Goal: Task Accomplishment & Management: Use online tool/utility

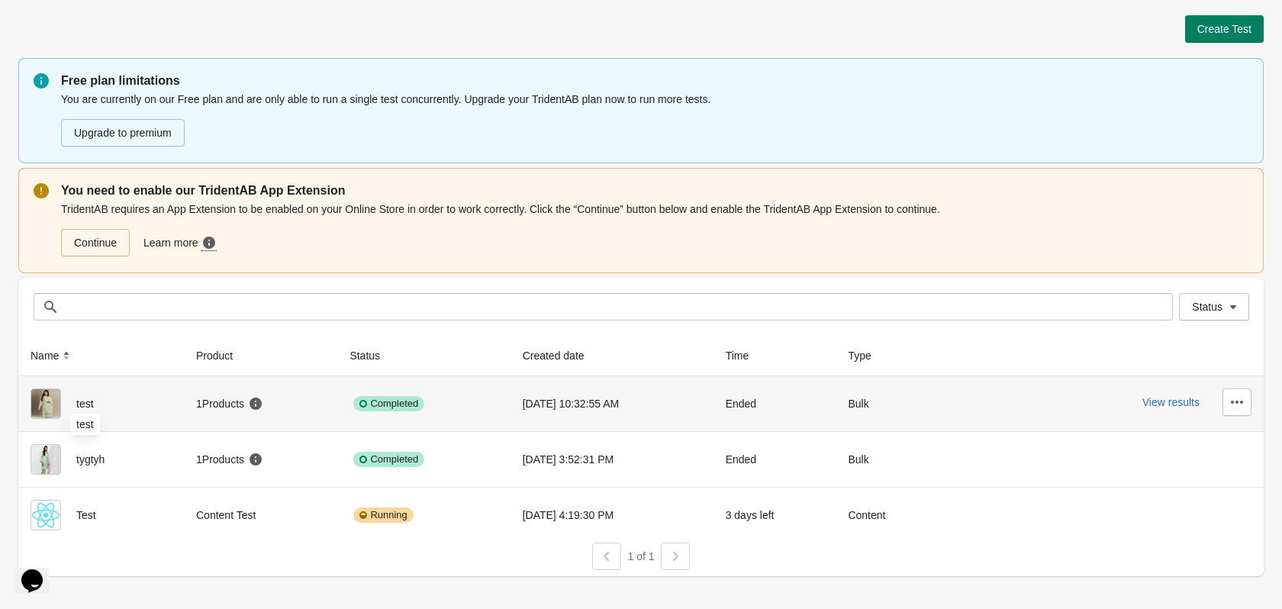
click at [78, 405] on span "test" at bounding box center [85, 404] width 18 height 12
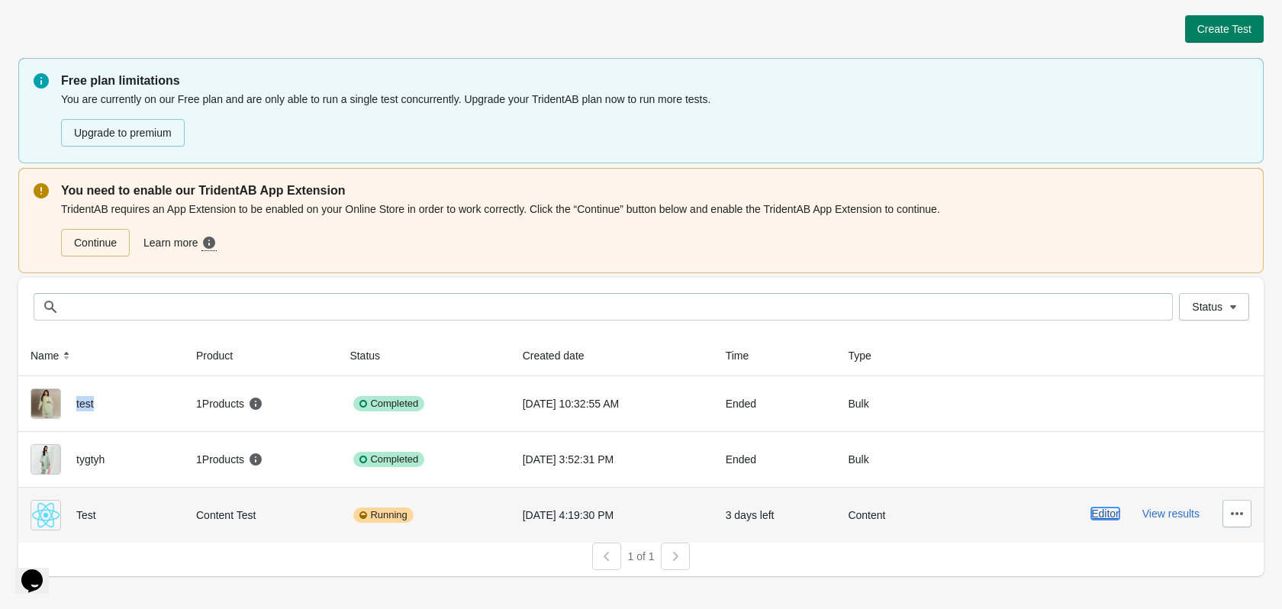
click at [1114, 510] on button "Editor" at bounding box center [1106, 514] width 28 height 12
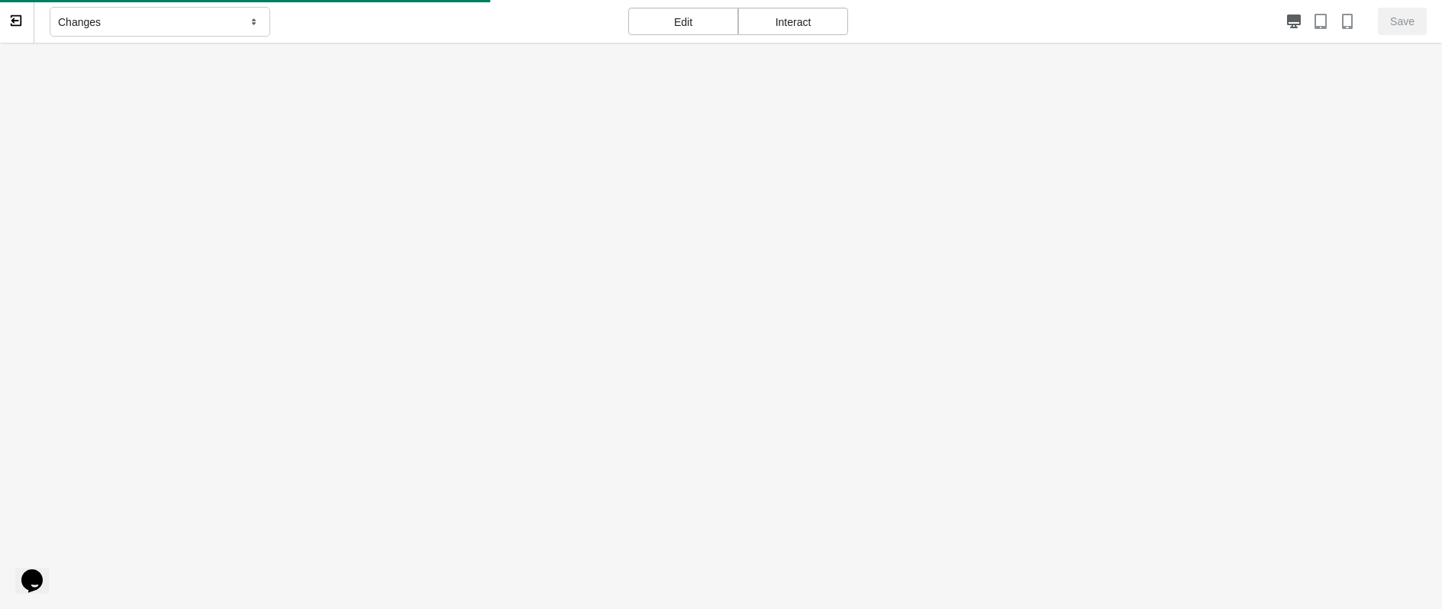
click at [135, 20] on div "Changes" at bounding box center [160, 22] width 221 height 31
click at [1063, 11] on div "Save" at bounding box center [1150, 21] width 551 height 27
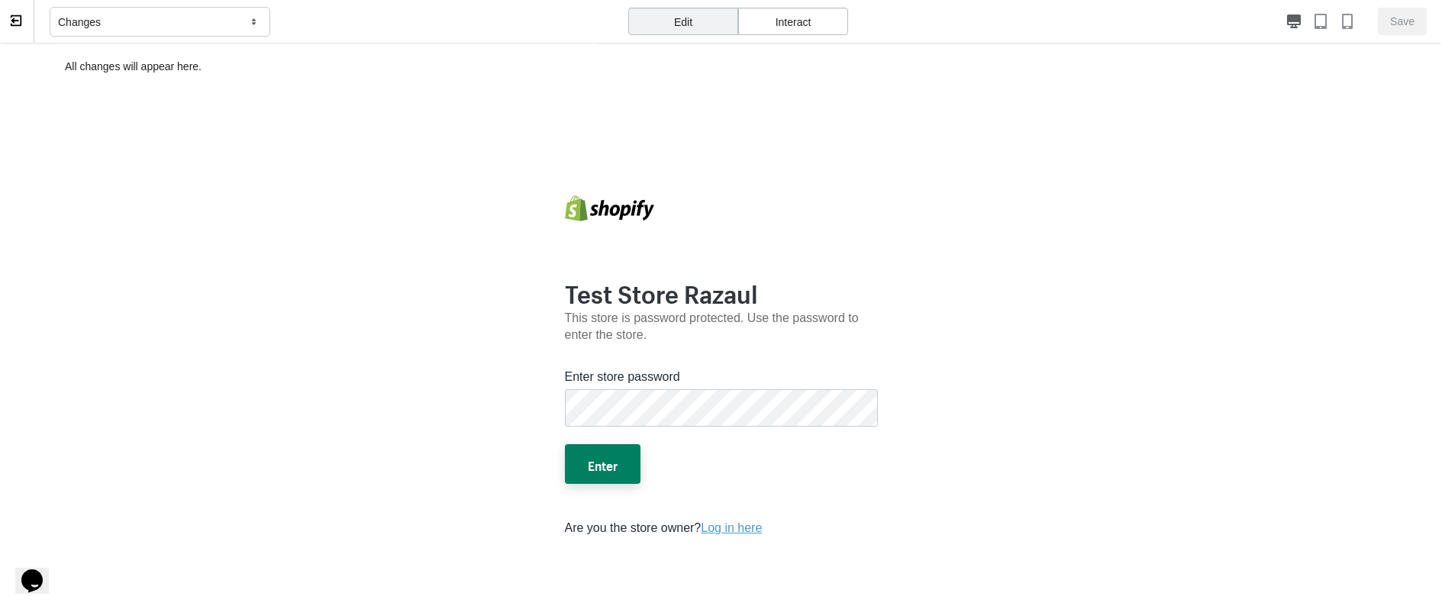
scroll to position [197, 0]
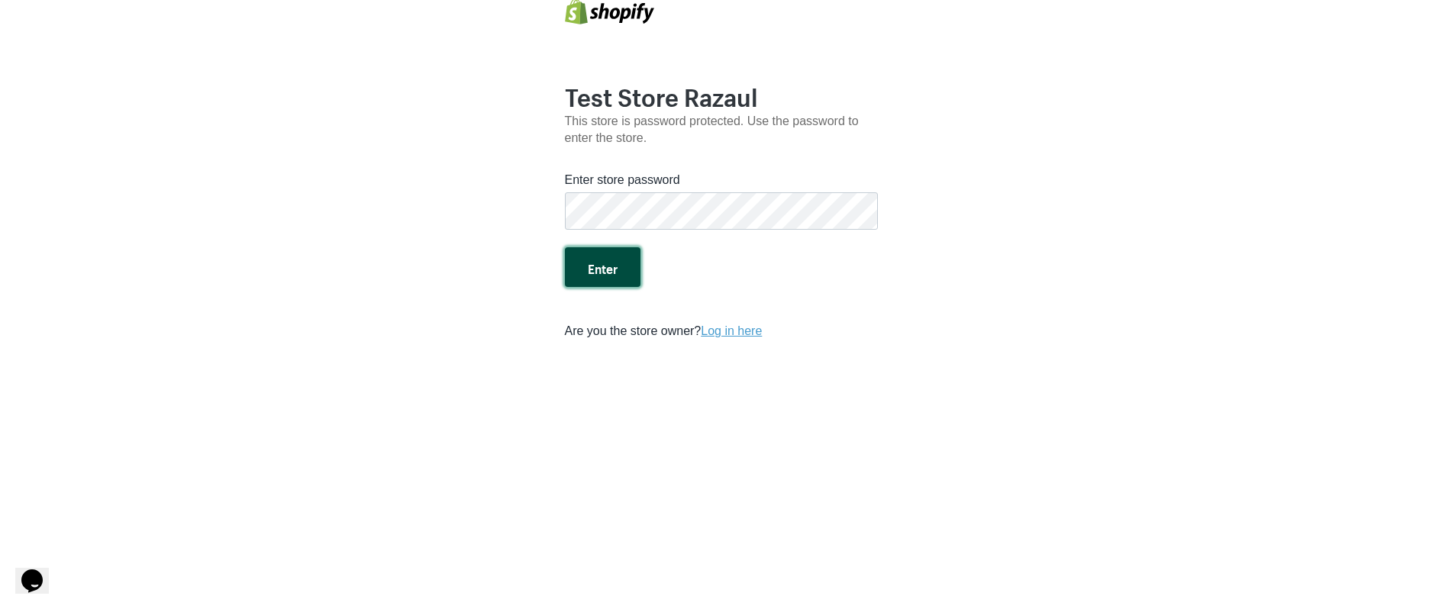
click at [605, 266] on button "Enter" at bounding box center [603, 267] width 76 height 40
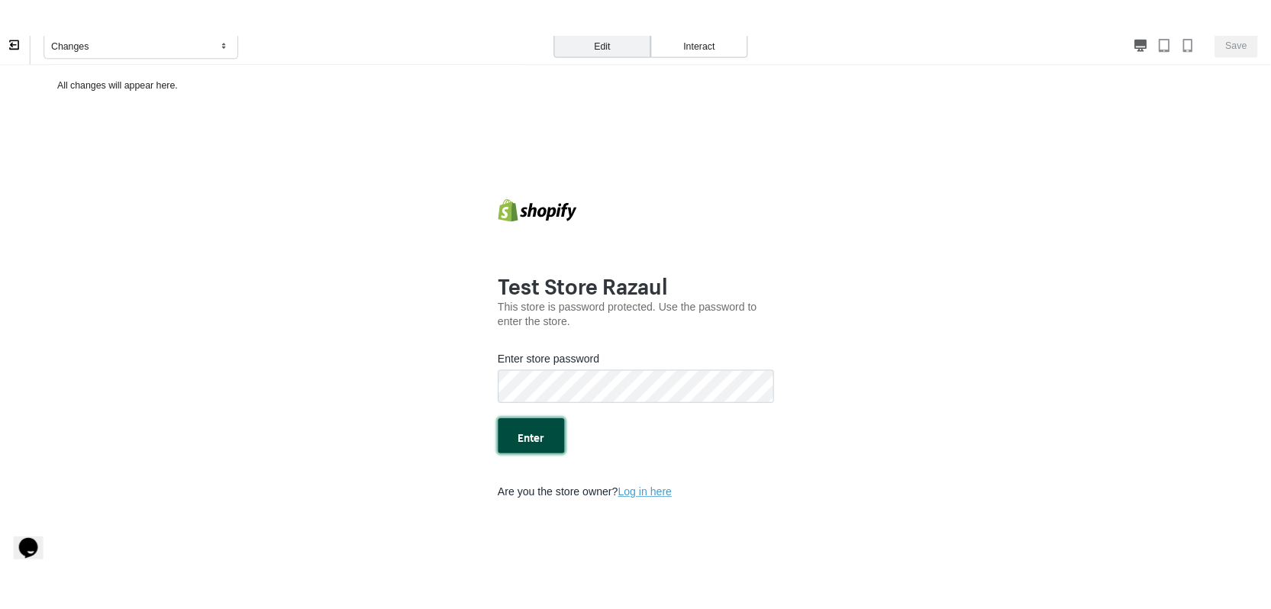
scroll to position [0, 0]
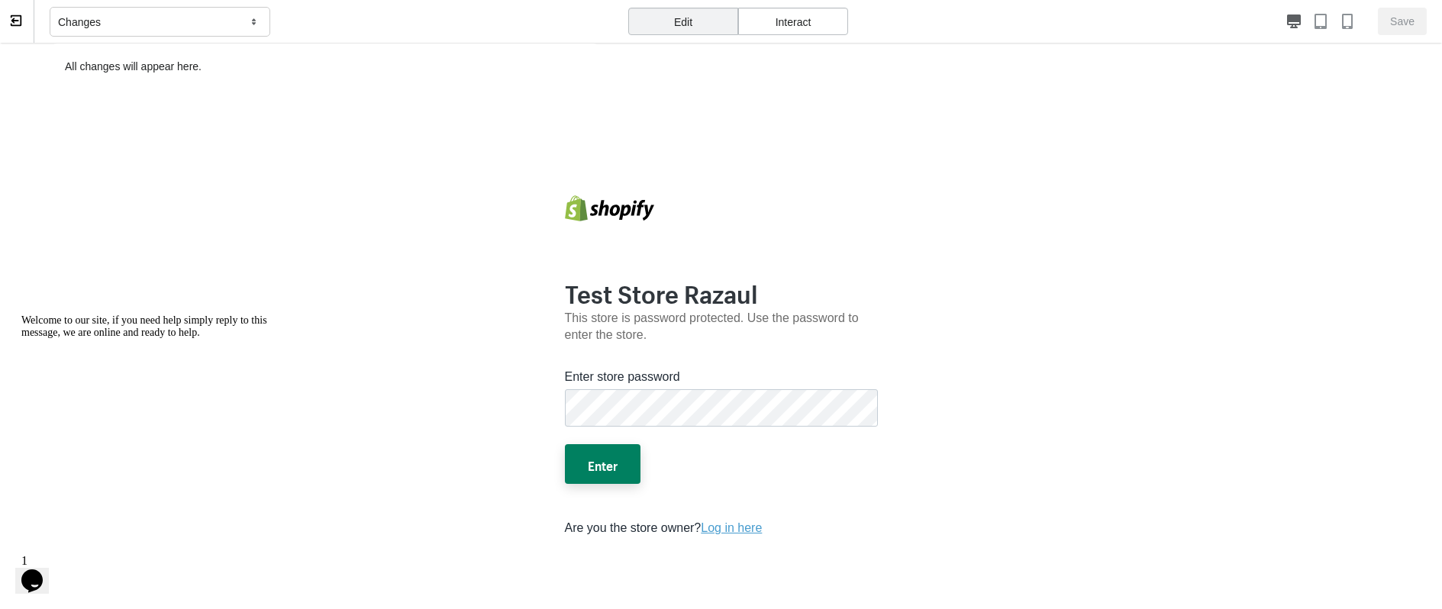
click at [786, 21] on div "Interact" at bounding box center [793, 21] width 110 height 27
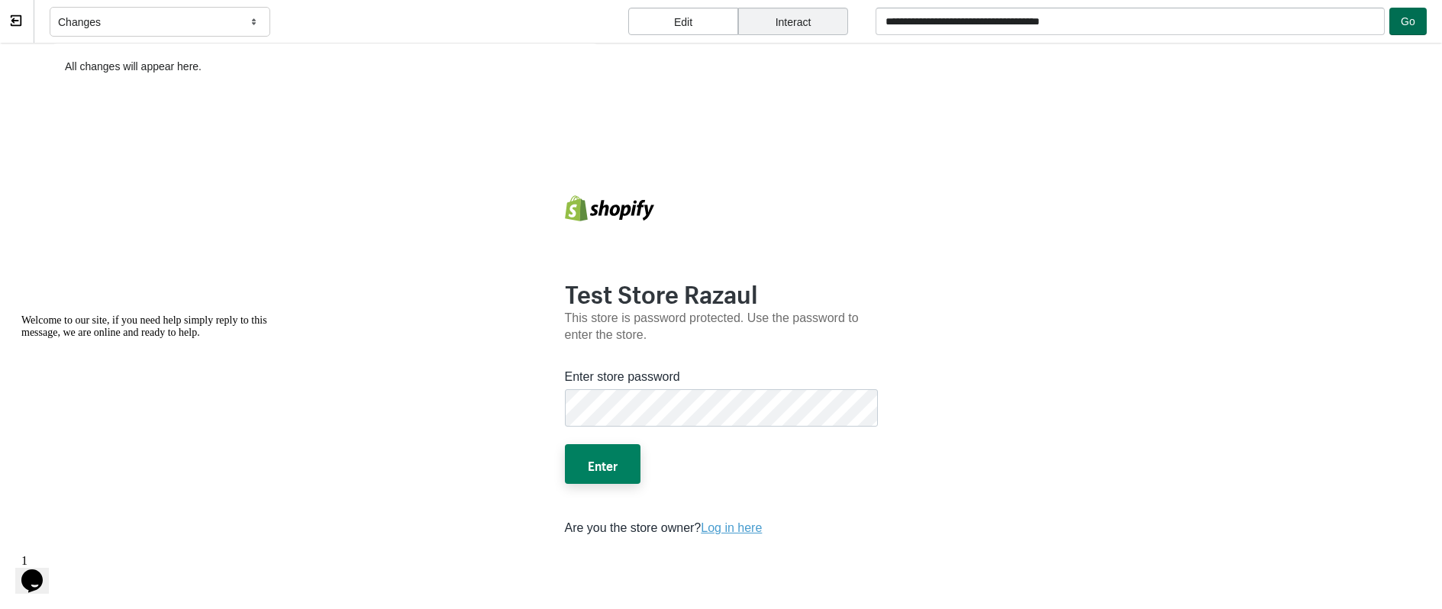
click at [1282, 32] on button "Go" at bounding box center [1407, 21] width 37 height 27
click at [2, 21] on button at bounding box center [17, 21] width 34 height 43
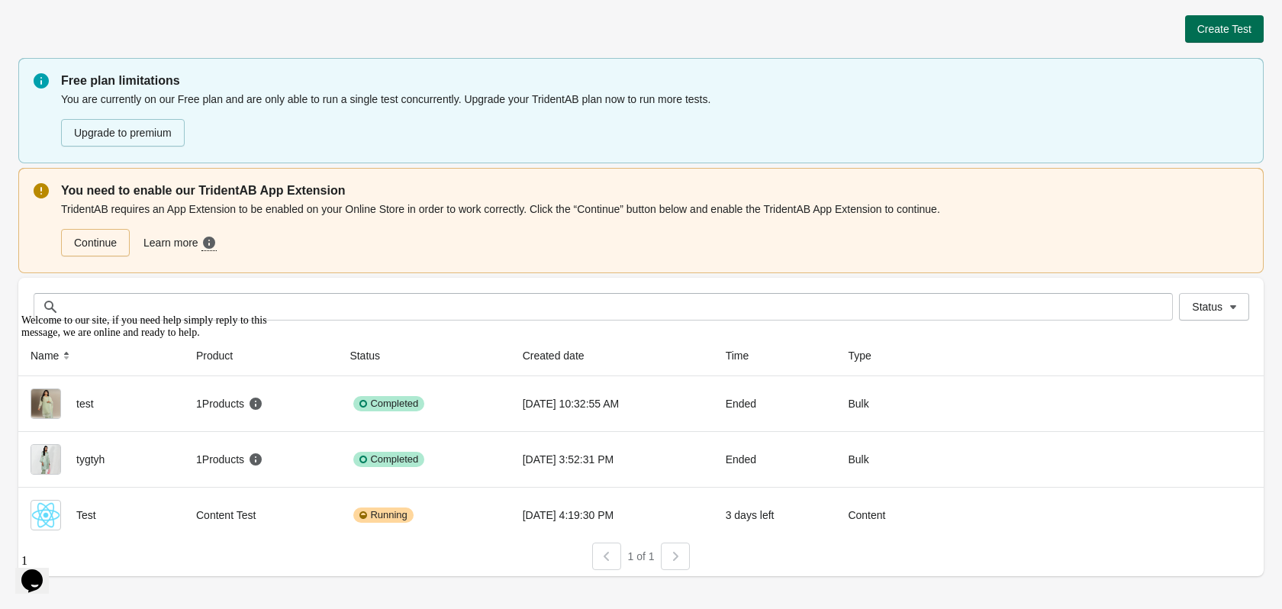
click at [1256, 27] on button "Create Test" at bounding box center [1224, 28] width 79 height 27
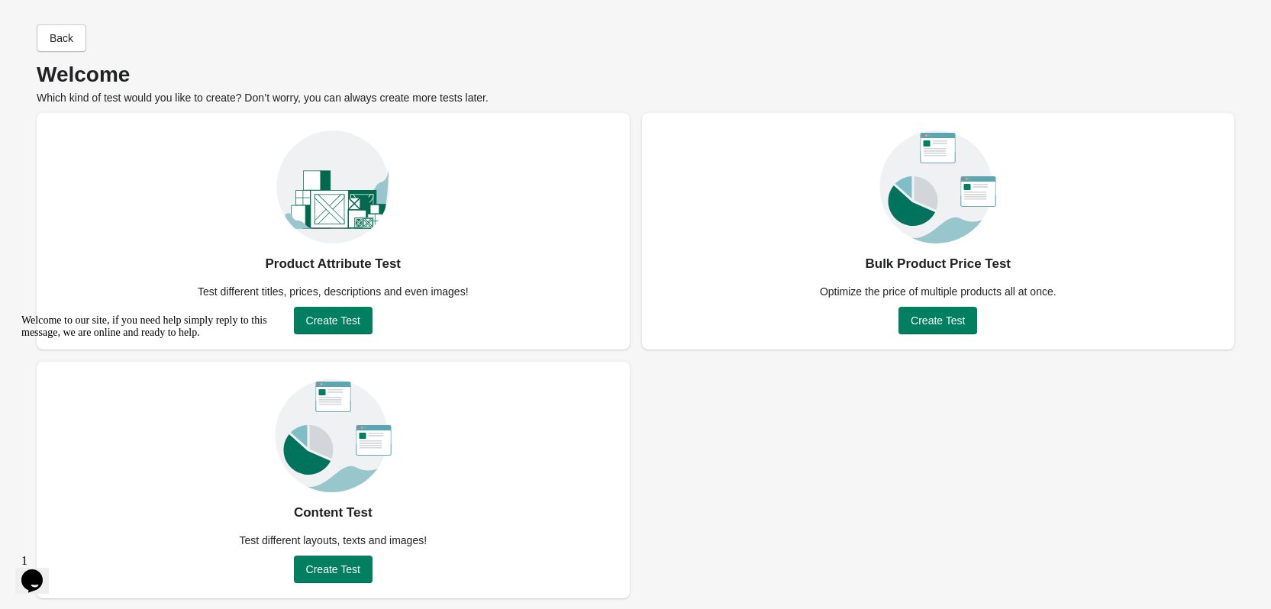
scroll to position [8, 0]
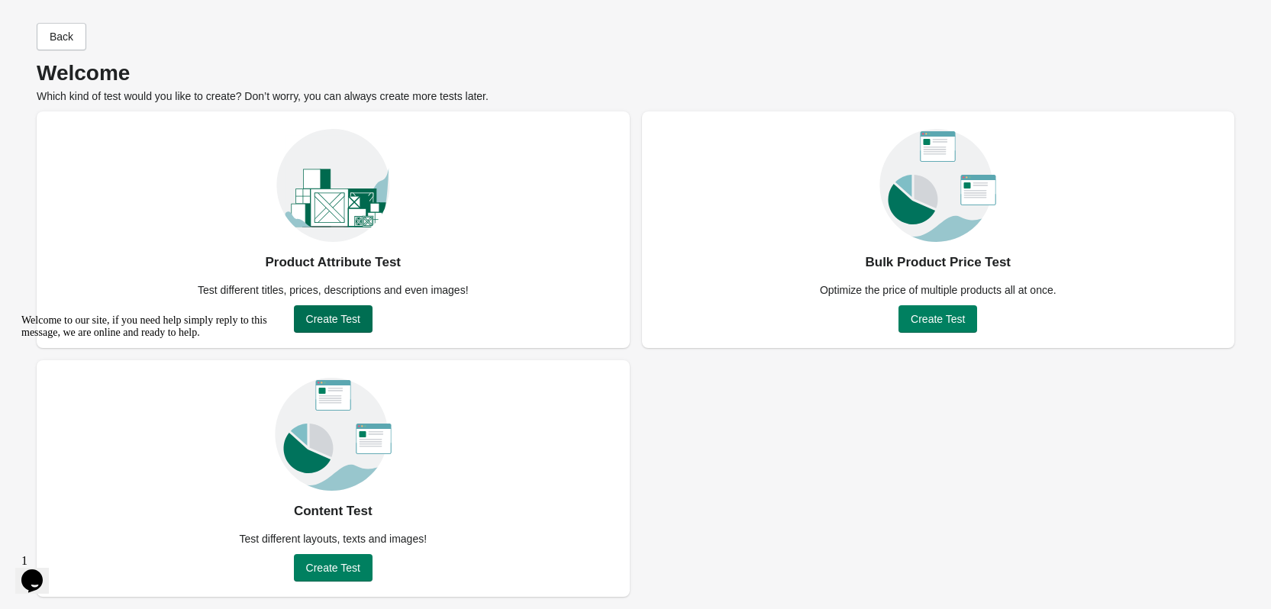
click at [307, 318] on span "Create Test" at bounding box center [333, 319] width 54 height 12
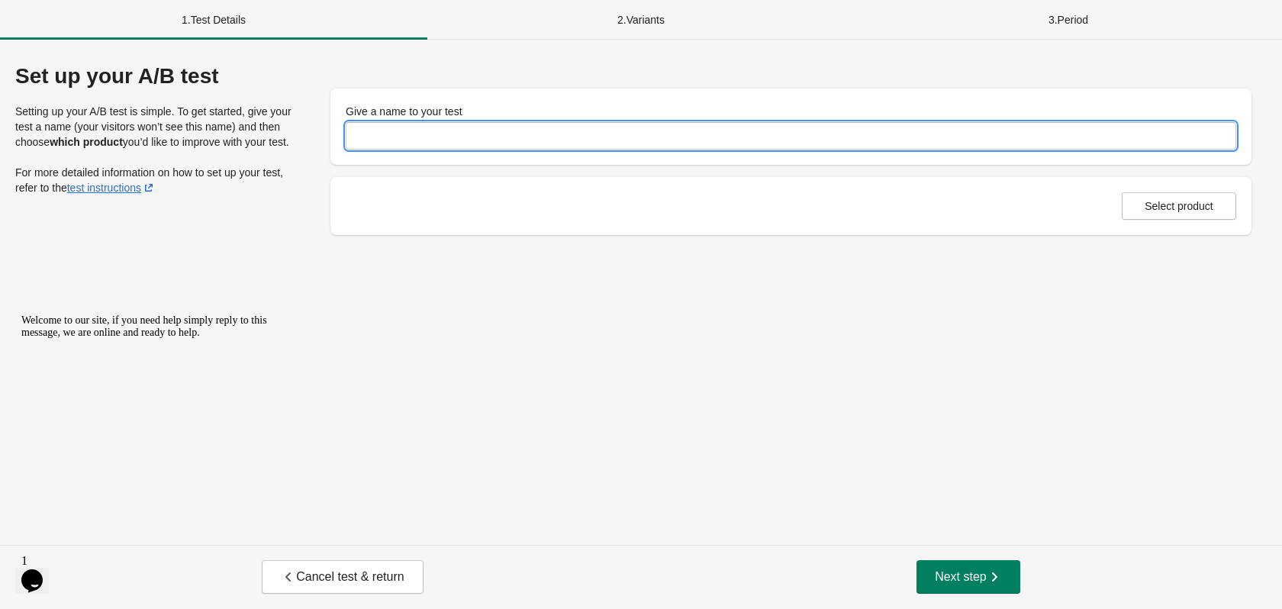
click at [467, 127] on input "Give a name to your test" at bounding box center [791, 135] width 891 height 27
type input "*"
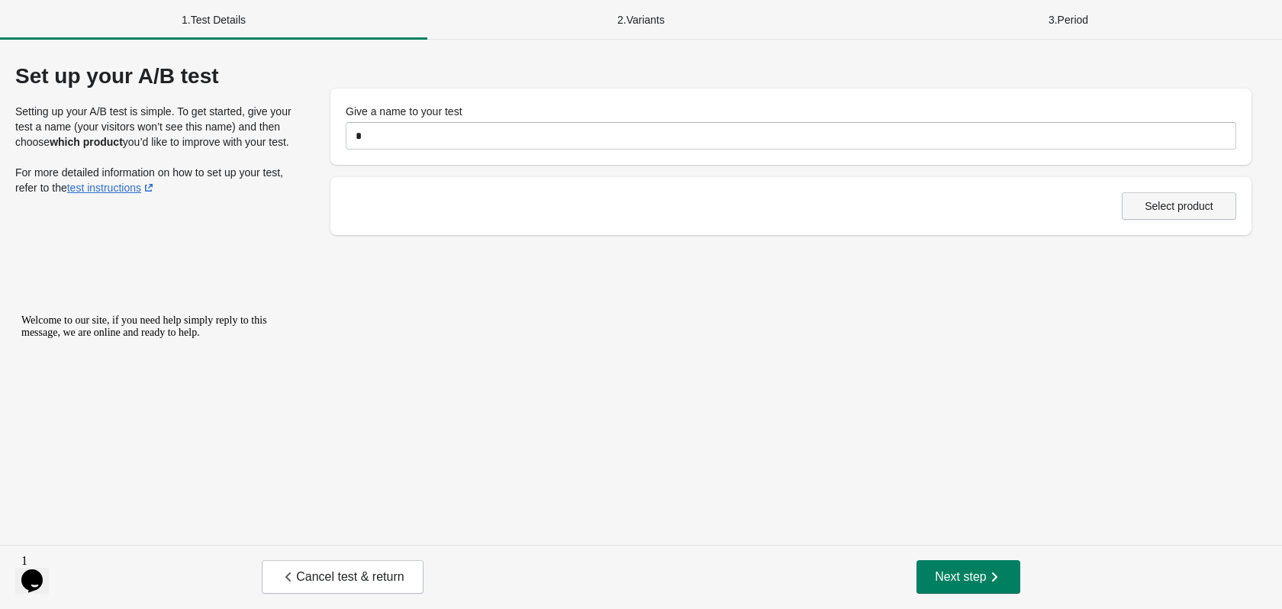
click at [1169, 211] on span "Select product" at bounding box center [1179, 206] width 69 height 12
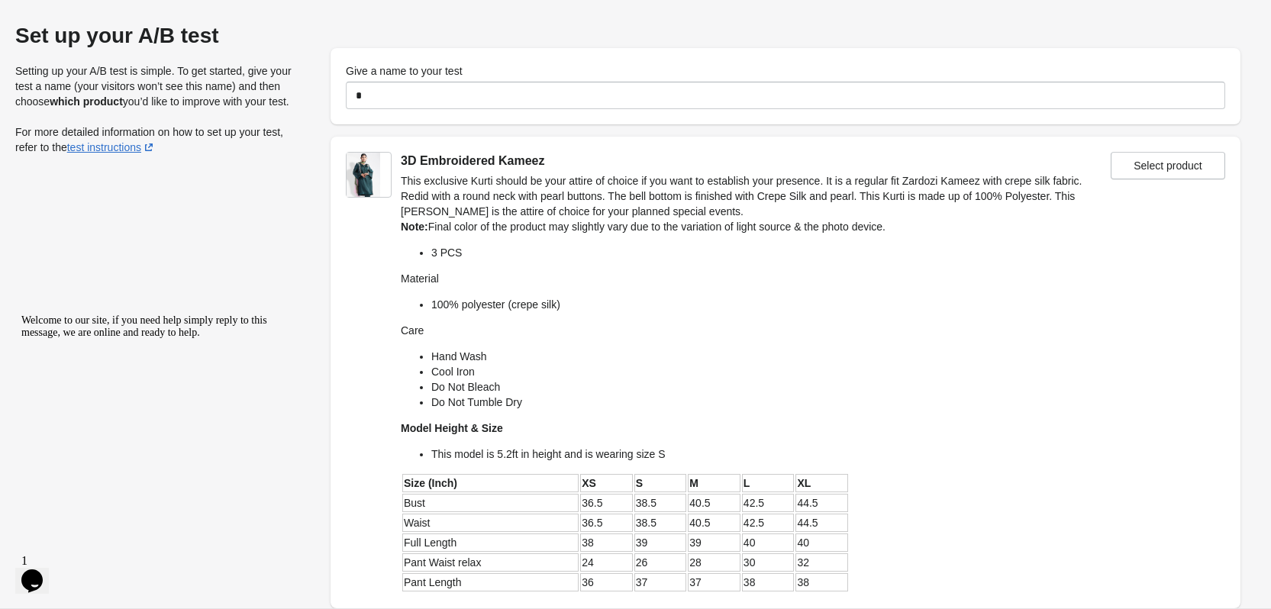
scroll to position [104, 0]
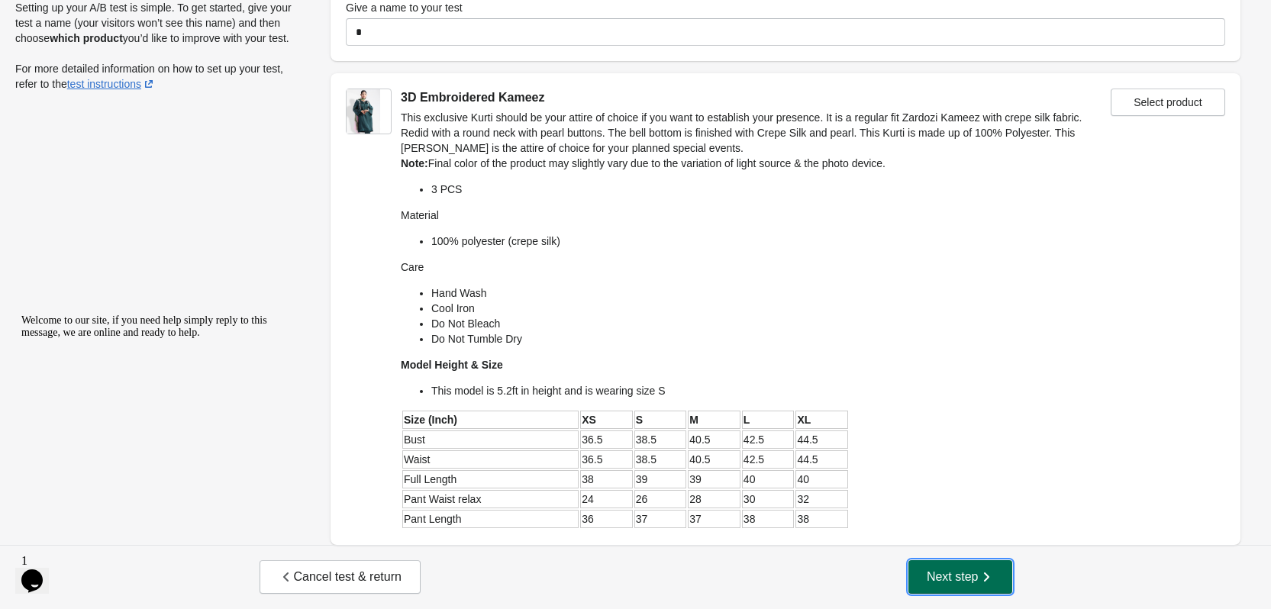
click at [957, 582] on span "Next step" at bounding box center [960, 576] width 67 height 15
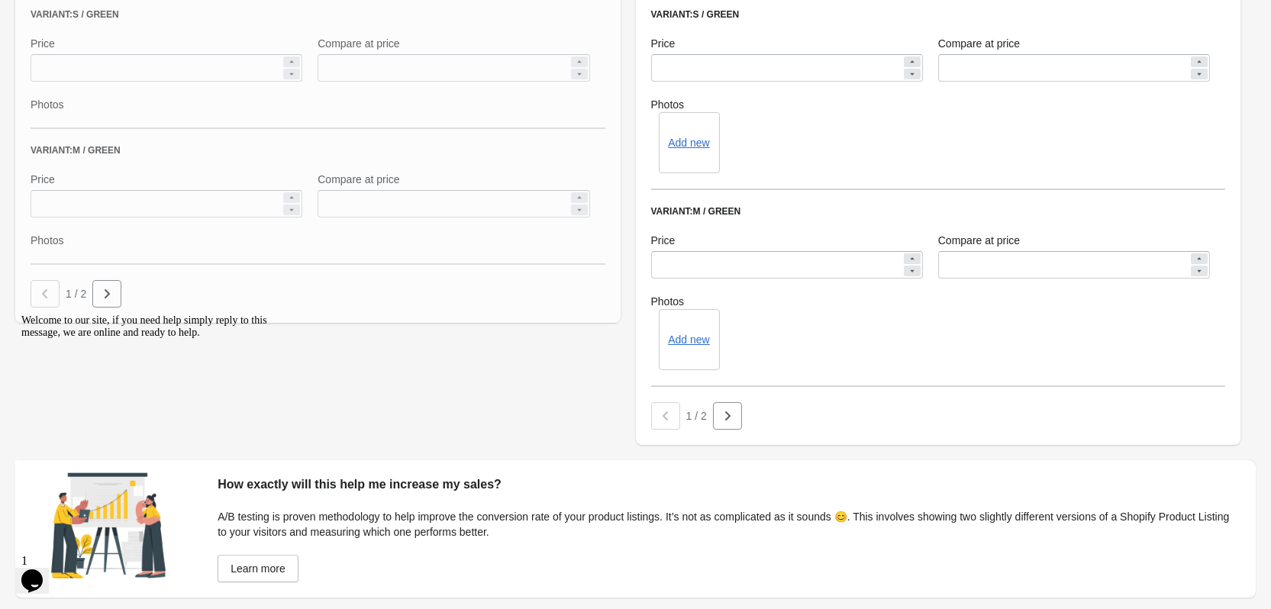
scroll to position [1291, 0]
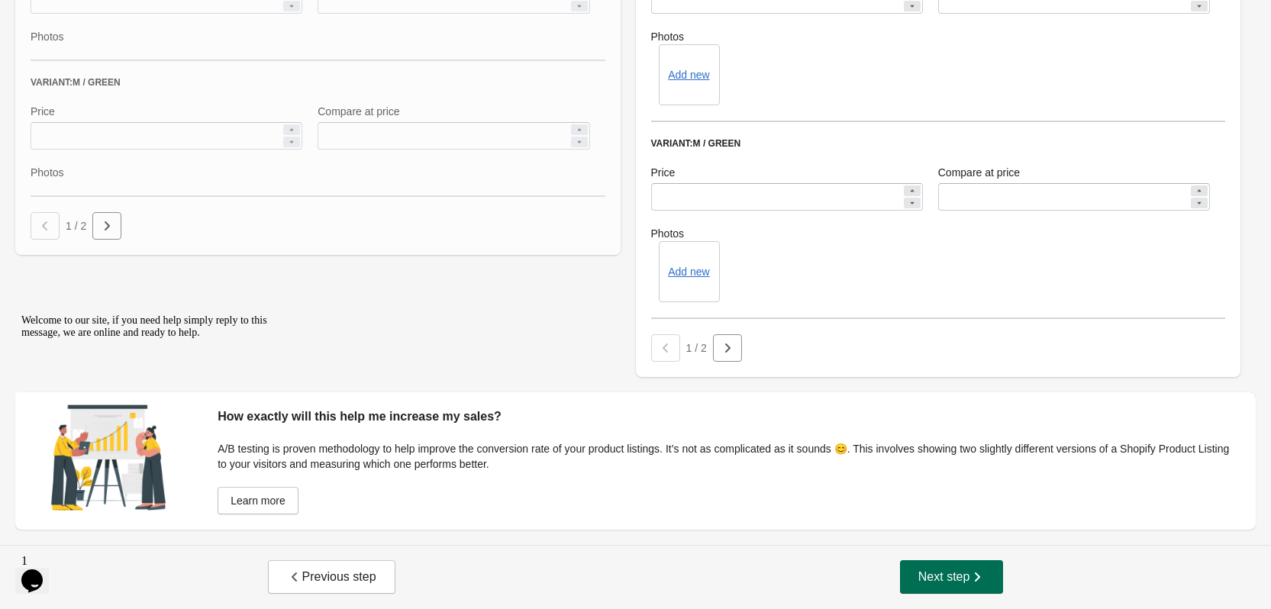
click at [973, 570] on icon "button" at bounding box center [976, 576] width 15 height 15
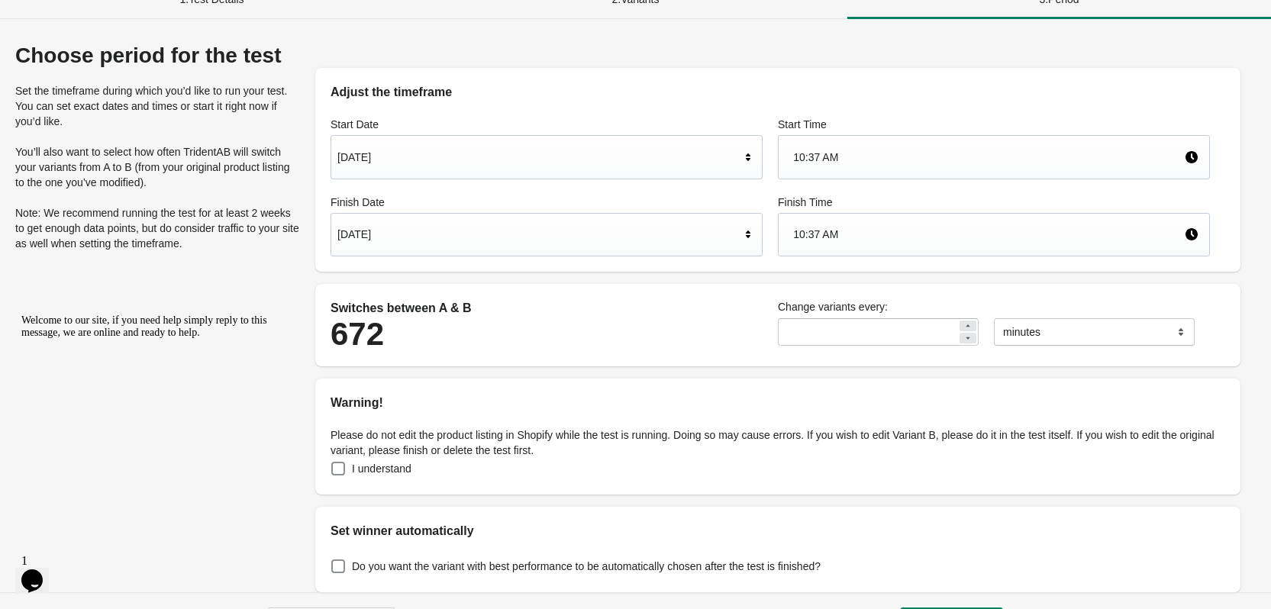
scroll to position [0, 0]
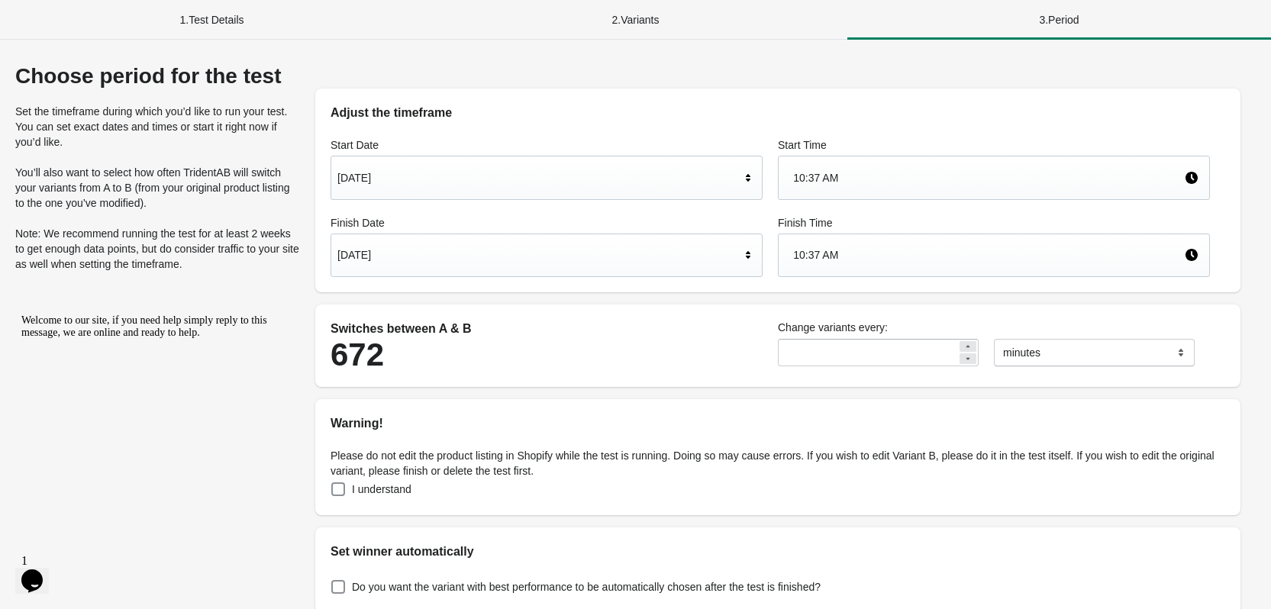
click at [648, 21] on div "2 . Variants" at bounding box center [636, 20] width 424 height 40
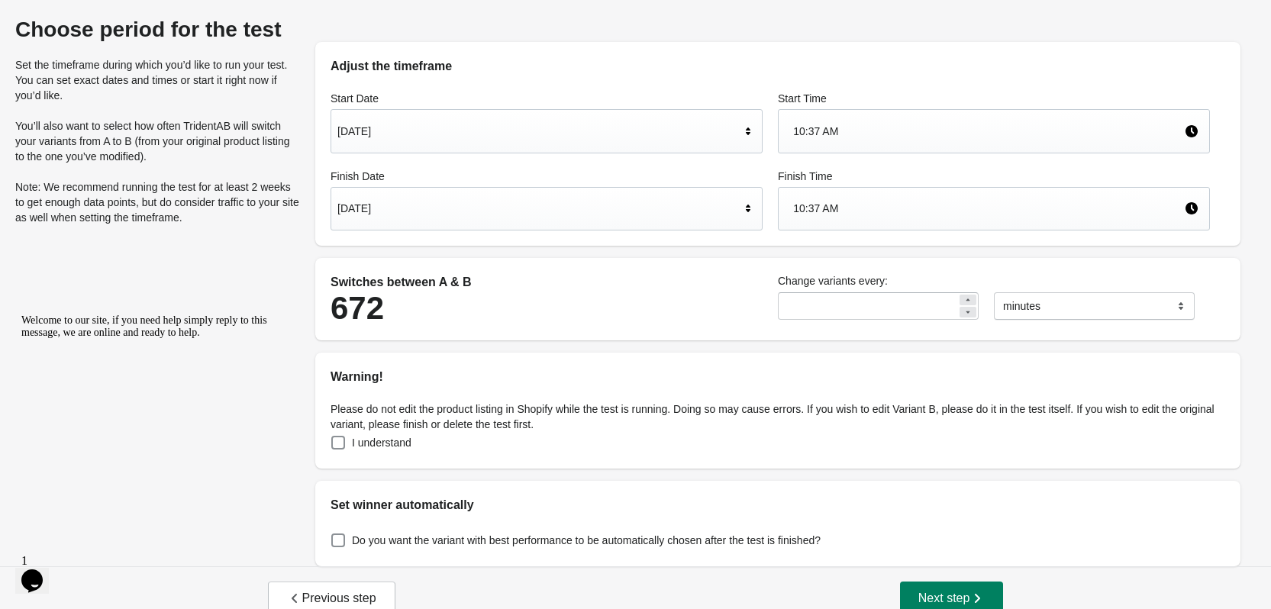
scroll to position [68, 0]
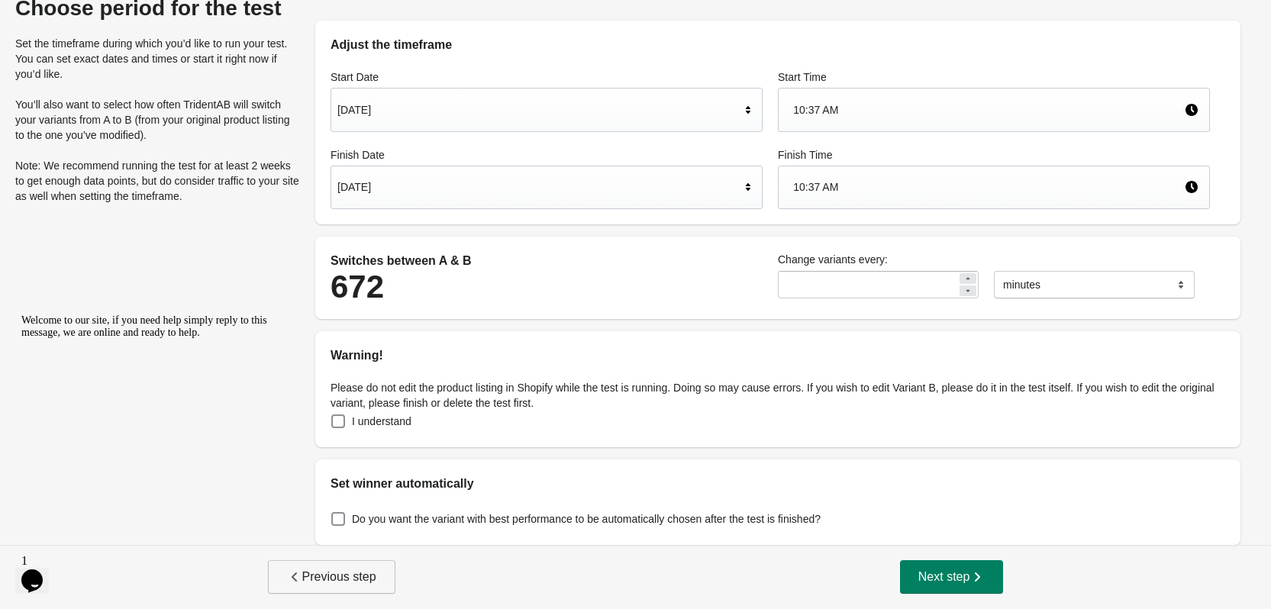
click at [330, 578] on span "Previous step" at bounding box center [331, 576] width 89 height 15
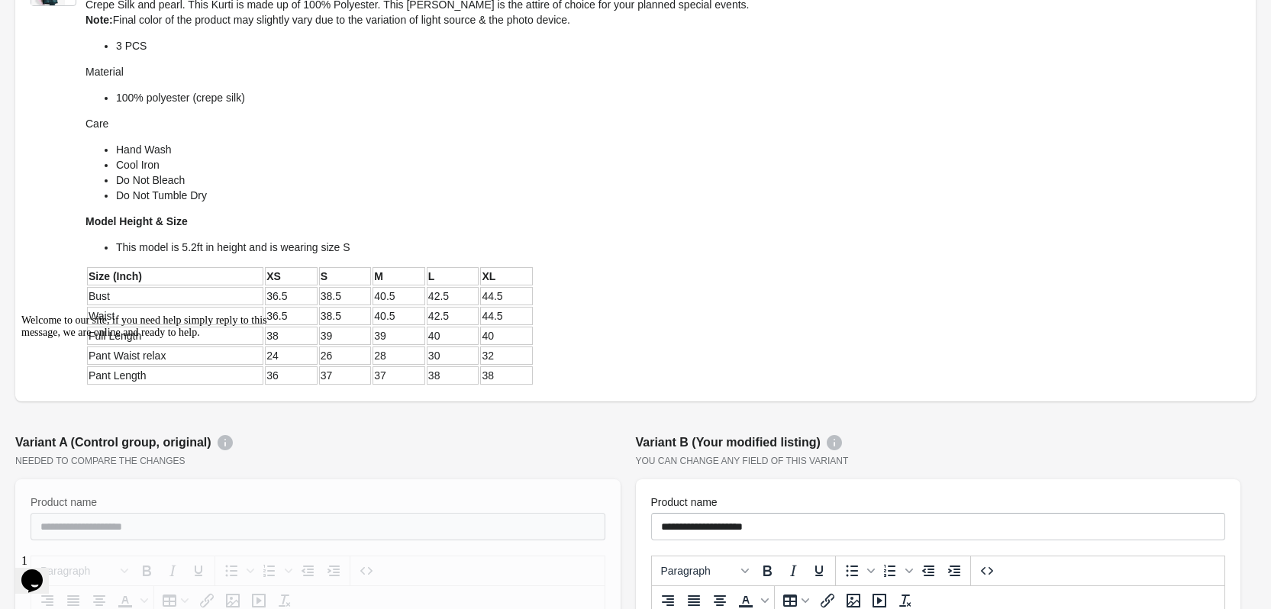
scroll to position [153, 0]
